Goal: Download file/media

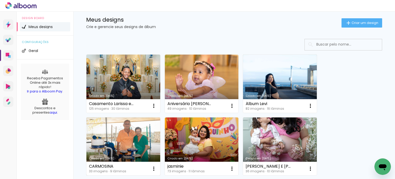
scroll to position [26, 0]
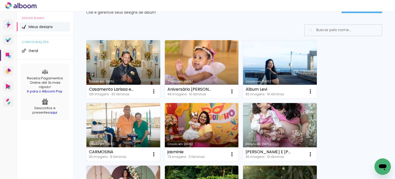
click at [117, 127] on link "Criado em [DATE]" at bounding box center [123, 132] width 74 height 58
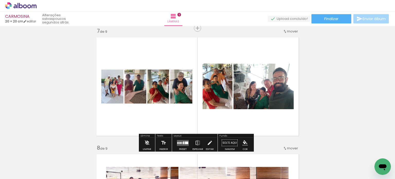
scroll to position [0, 600]
drag, startPoint x: 182, startPoint y: 143, endPoint x: 327, endPoint y: 84, distance: 156.8
click at [183, 143] on div at bounding box center [183, 142] width 1 height 3
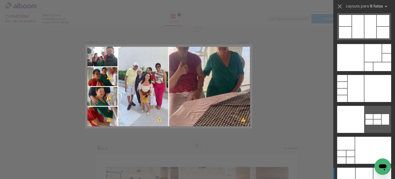
scroll to position [15895, 0]
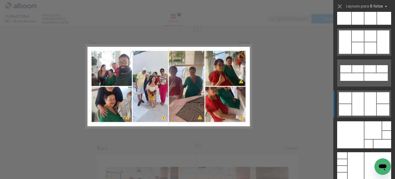
click at [362, 110] on quentale-layouter at bounding box center [364, 103] width 54 height 27
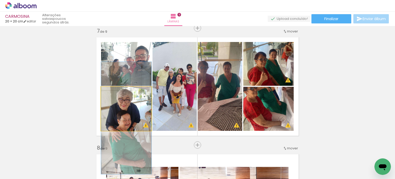
drag, startPoint x: 133, startPoint y: 109, endPoint x: 134, endPoint y: 126, distance: 17.3
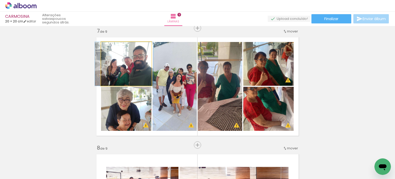
drag, startPoint x: 132, startPoint y: 79, endPoint x: 130, endPoint y: 74, distance: 4.8
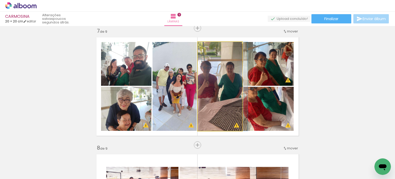
drag, startPoint x: 218, startPoint y: 86, endPoint x: 222, endPoint y: 86, distance: 4.9
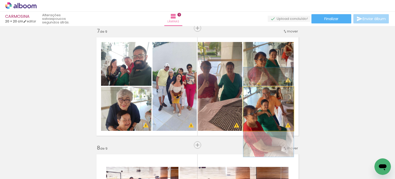
drag, startPoint x: 265, startPoint y: 101, endPoint x: 269, endPoint y: 126, distance: 25.2
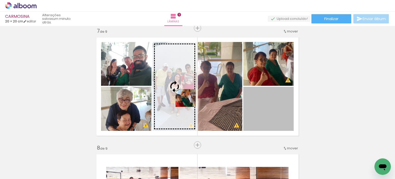
drag, startPoint x: 271, startPoint y: 118, endPoint x: 177, endPoint y: 97, distance: 95.6
click at [0, 0] on slot at bounding box center [0, 0] width 0 height 0
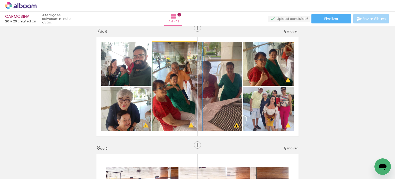
drag, startPoint x: 173, startPoint y: 97, endPoint x: 181, endPoint y: 99, distance: 8.5
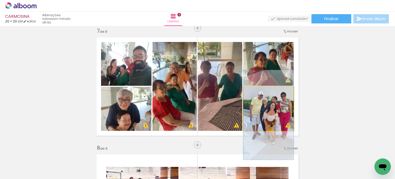
drag, startPoint x: 271, startPoint y: 106, endPoint x: 271, endPoint y: 112, distance: 6.2
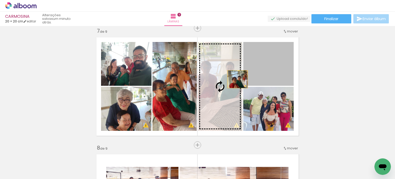
drag, startPoint x: 266, startPoint y: 71, endPoint x: 232, endPoint y: 81, distance: 36.0
click at [0, 0] on slot at bounding box center [0, 0] width 0 height 0
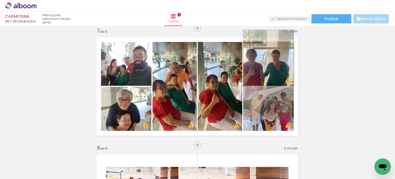
drag, startPoint x: 263, startPoint y: 63, endPoint x: 265, endPoint y: 74, distance: 11.1
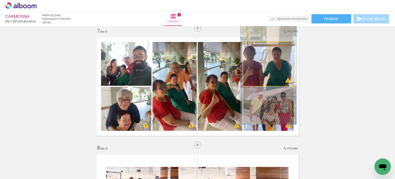
drag, startPoint x: 253, startPoint y: 48, endPoint x: 255, endPoint y: 48, distance: 2.9
type paper-slider "117"
click at [255, 48] on div at bounding box center [257, 47] width 5 height 5
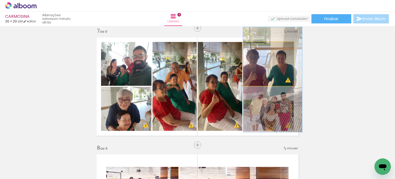
drag, startPoint x: 262, startPoint y: 59, endPoint x: 264, endPoint y: 64, distance: 5.3
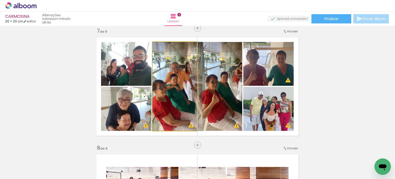
drag, startPoint x: 166, startPoint y: 91, endPoint x: 169, endPoint y: 91, distance: 2.8
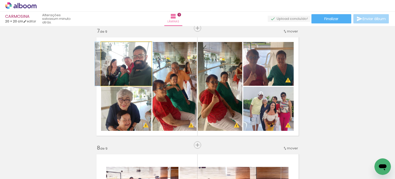
click at [128, 77] on quentale-photo at bounding box center [126, 64] width 50 height 44
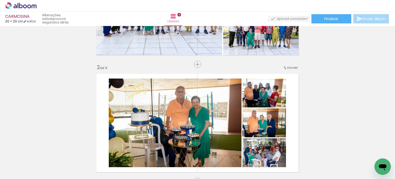
scroll to position [0, 0]
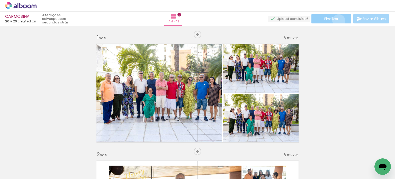
click at [337, 21] on paper-button "Finalizar" at bounding box center [332, 18] width 40 height 9
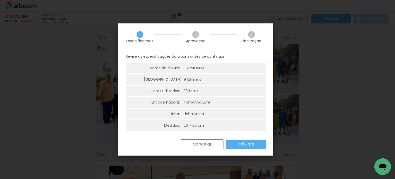
click at [0, 0] on slot "Próximo" at bounding box center [0, 0] width 0 height 0
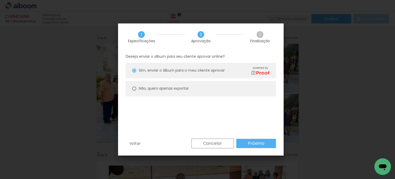
click at [0, 0] on slot "Não, quero apenas exportar" at bounding box center [0, 0] width 0 height 0
type paper-radio-button "on"
click at [0, 0] on slot "Próximo" at bounding box center [0, 0] width 0 height 0
type input "Alta, 300 DPI"
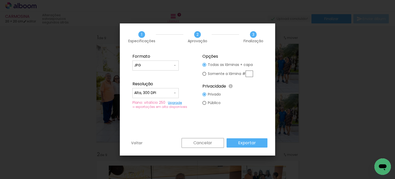
click at [166, 69] on paper-input-container "JPG" at bounding box center [156, 65] width 46 height 10
click at [150, 74] on paper-item "PDF" at bounding box center [156, 75] width 46 height 10
type input "PDF"
click at [162, 93] on input "Alta, 300 DPI" at bounding box center [153, 92] width 39 height 5
click at [148, 100] on paper-item "Baixa" at bounding box center [156, 102] width 46 height 10
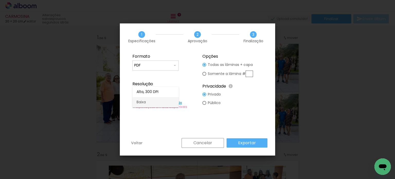
type input "Baixa"
click at [262, 144] on paper-button "Exportar" at bounding box center [247, 142] width 41 height 9
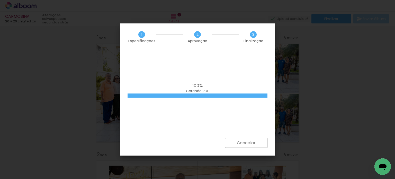
scroll to position [0, 600]
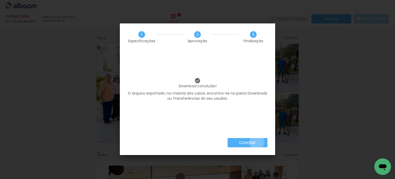
click at [257, 142] on paper-button "Concluir" at bounding box center [248, 142] width 40 height 9
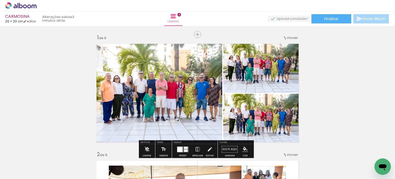
click at [20, 4] on icon at bounding box center [21, 5] width 4 height 5
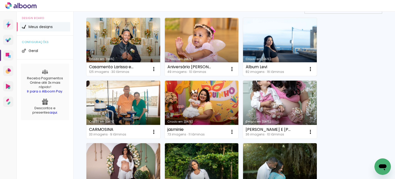
scroll to position [51, 0]
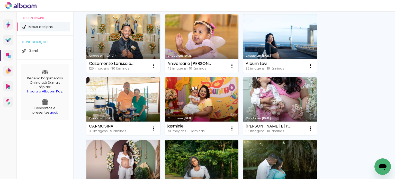
click at [119, 46] on link "Criado em [DATE]" at bounding box center [123, 43] width 74 height 58
